Goal: Navigation & Orientation: Find specific page/section

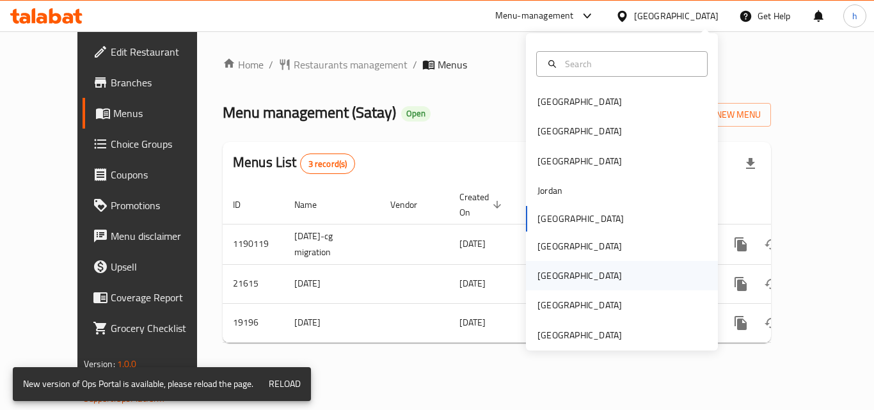
click at [568, 275] on div "[GEOGRAPHIC_DATA]" at bounding box center [622, 275] width 192 height 29
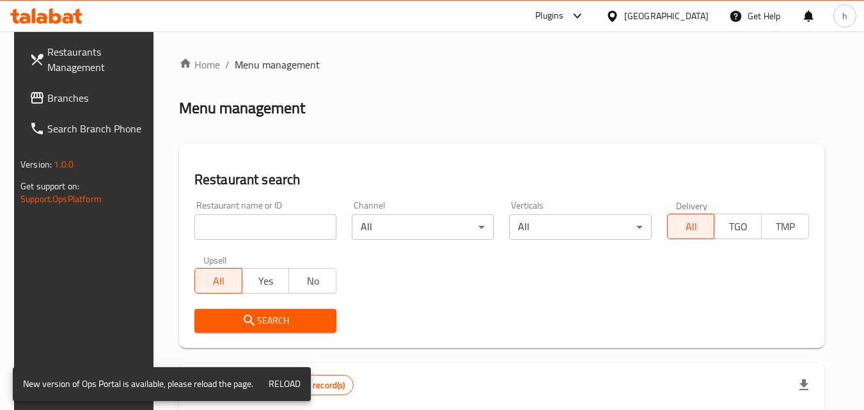
click at [69, 108] on link "Branches" at bounding box center [88, 98] width 139 height 31
